Goal: Find specific page/section: Find specific page/section

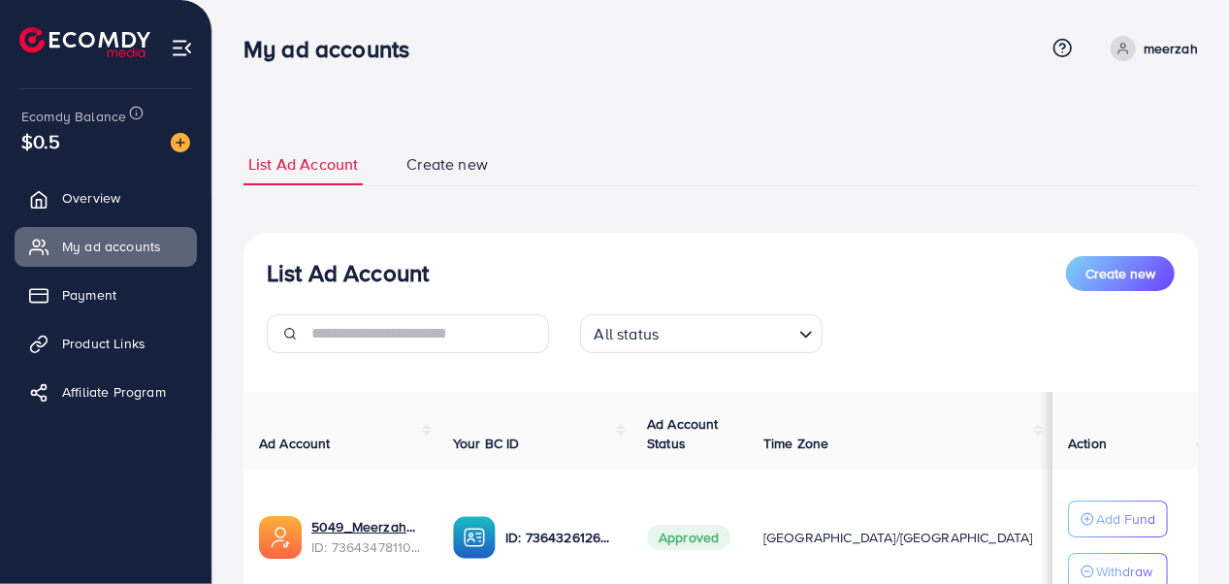
click at [1198, 471] on div "List Ad Account Create new List Ad Account Create new All status Loading... Ad …" at bounding box center [721, 373] width 1017 height 746
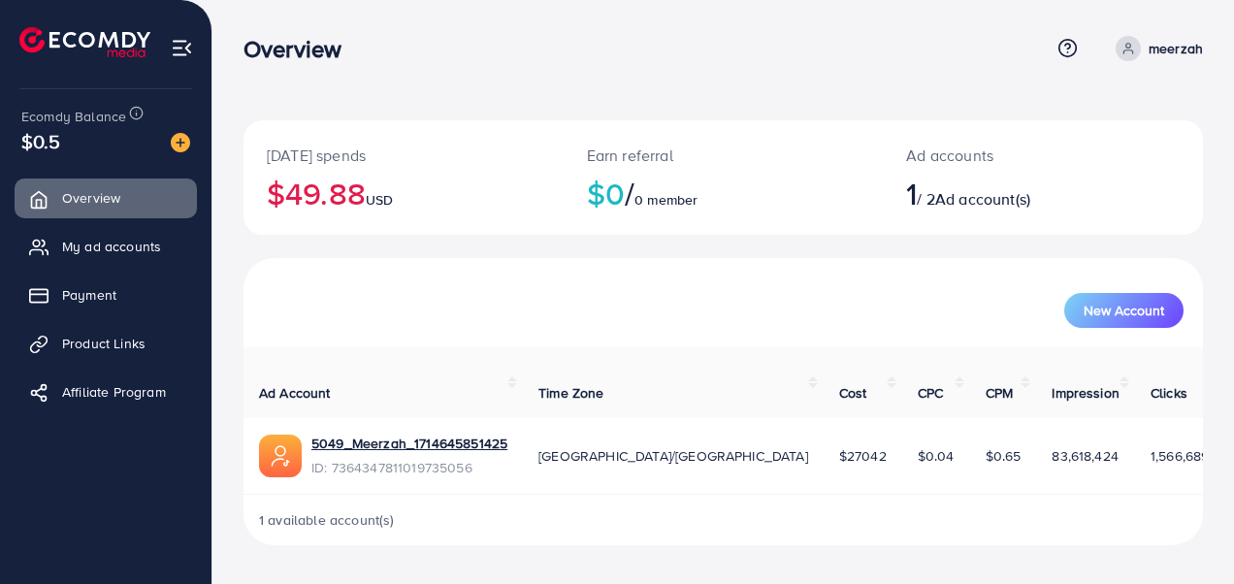
click at [63, 252] on link "My ad accounts" at bounding box center [106, 246] width 182 height 39
